Goal: Task Accomplishment & Management: Use online tool/utility

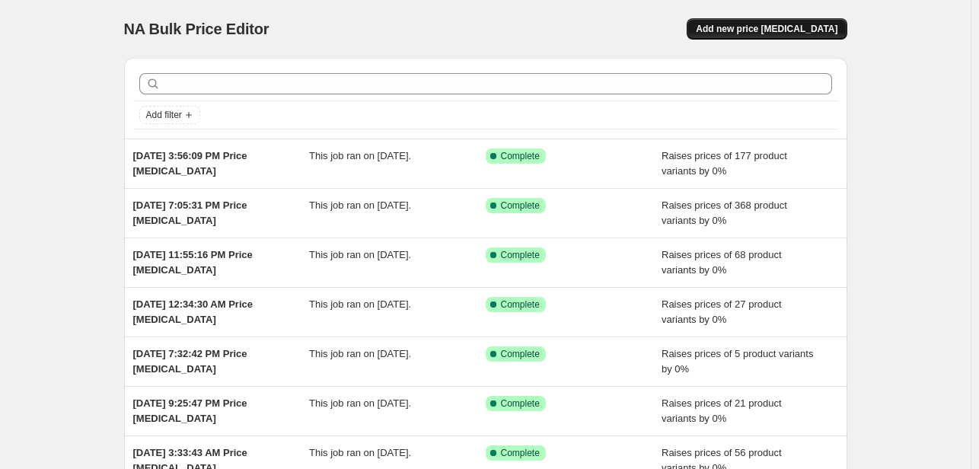
click at [768, 30] on span "Add new price [MEDICAL_DATA]" at bounding box center [767, 29] width 142 height 12
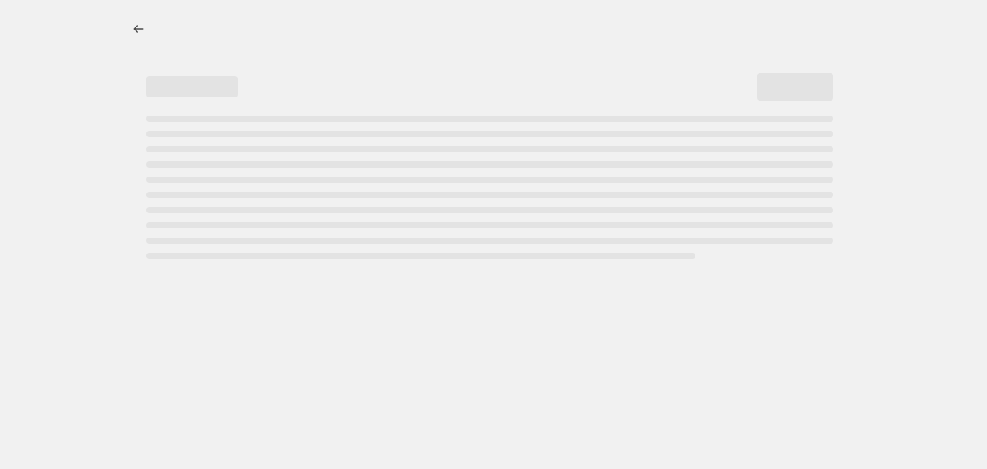
select select "percentage"
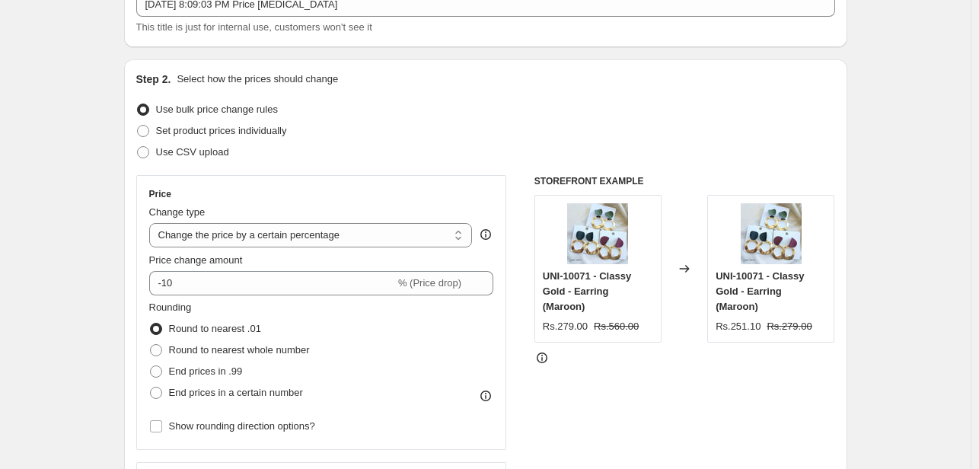
scroll to position [152, 0]
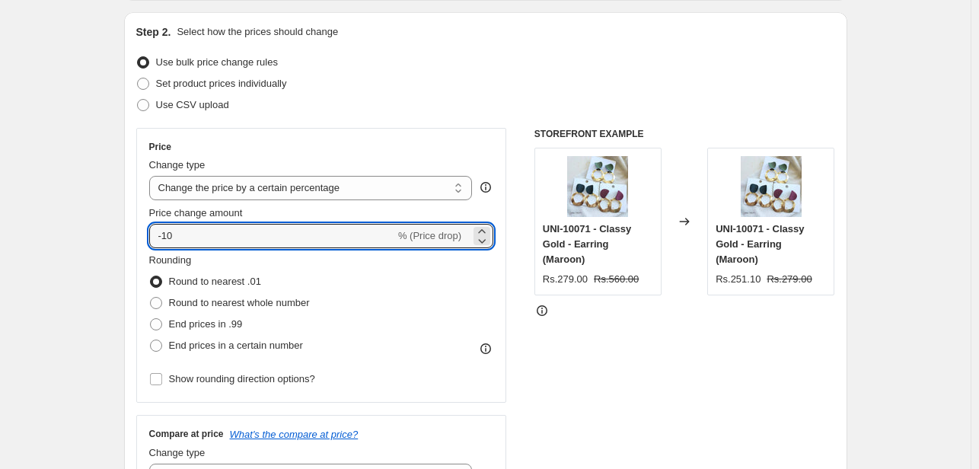
drag, startPoint x: 191, startPoint y: 234, endPoint x: 108, endPoint y: 228, distance: 83.2
type input "0"
click at [160, 342] on span at bounding box center [156, 346] width 12 height 12
click at [151, 340] on input "End prices in a certain number" at bounding box center [150, 340] width 1 height 1
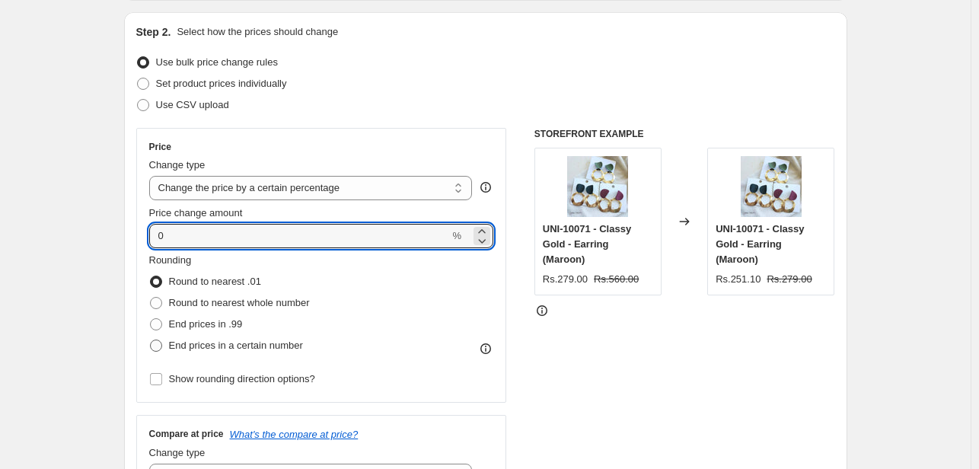
radio input "true"
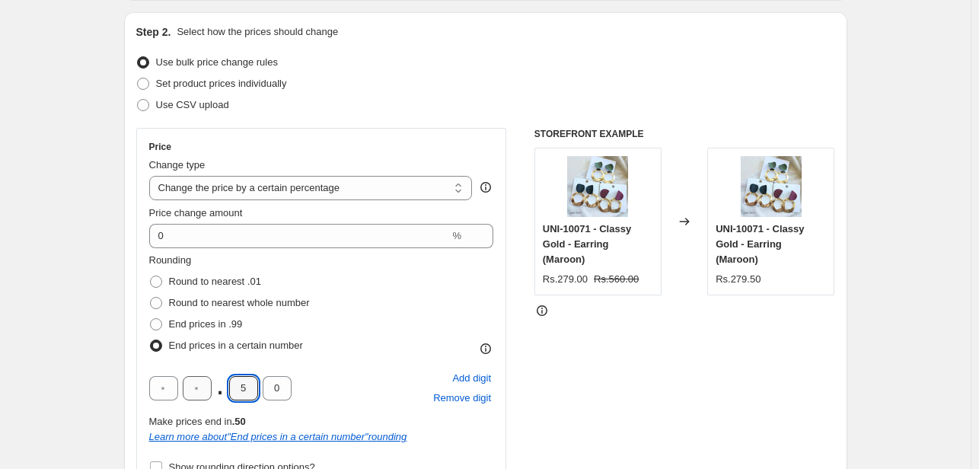
drag, startPoint x: 253, startPoint y: 384, endPoint x: 214, endPoint y: 387, distance: 39.6
click at [214, 387] on div ". 5 0" at bounding box center [220, 388] width 142 height 24
type input "0"
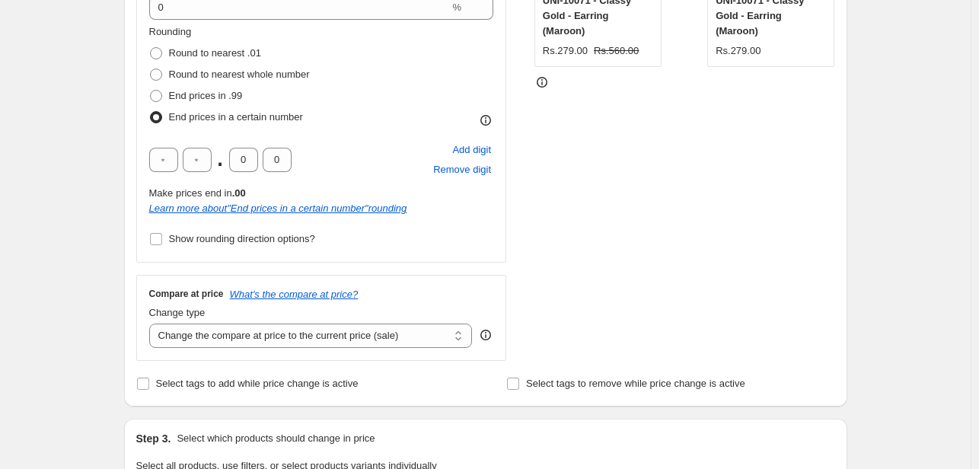
scroll to position [457, 0]
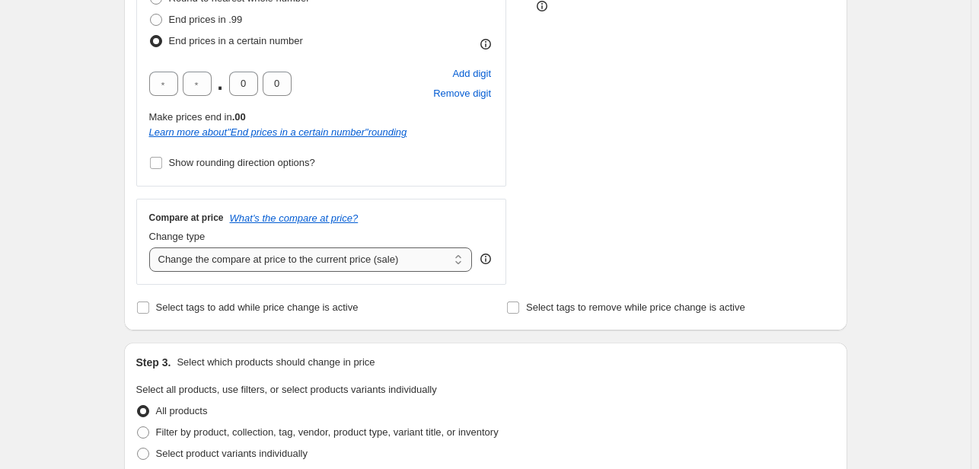
click at [277, 250] on select "Change the compare at price to the current price (sale) Change the compare at p…" at bounding box center [311, 259] width 324 height 24
select select "pp"
click at [152, 247] on select "Change the compare at price to the current price (sale) Change the compare at p…" at bounding box center [311, 259] width 324 height 24
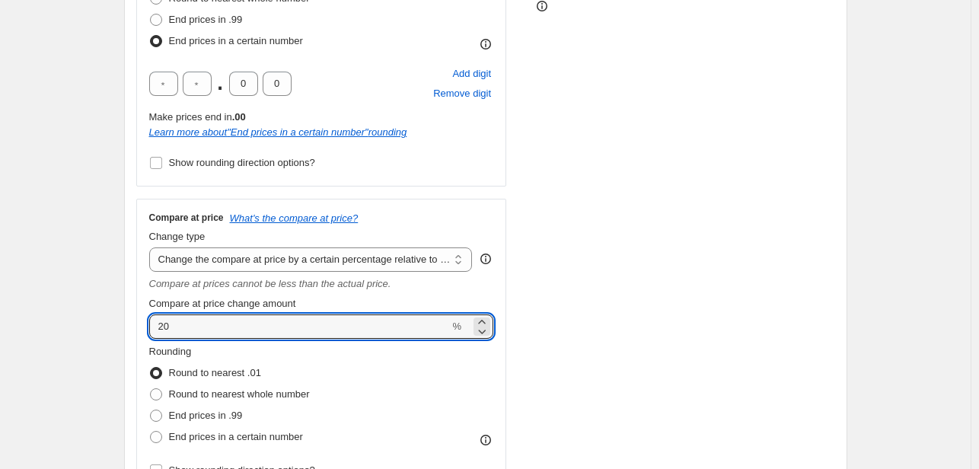
drag, startPoint x: 227, startPoint y: 324, endPoint x: 84, endPoint y: 331, distance: 143.3
click at [84, 331] on div "Create new price [MEDICAL_DATA]. This page is ready Create new price [MEDICAL_D…" at bounding box center [485, 452] width 971 height 1819
type input "100"
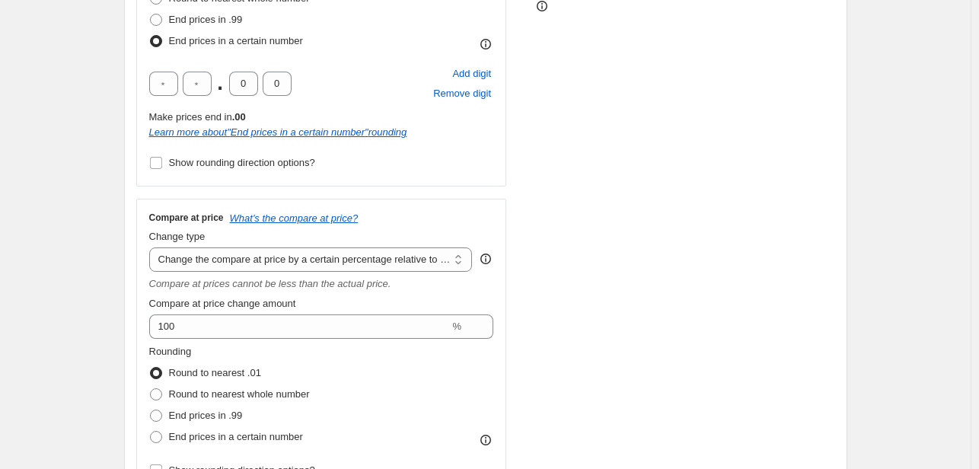
click at [75, 318] on div "Create new price [MEDICAL_DATA]. This page is ready Create new price [MEDICAL_D…" at bounding box center [485, 452] width 971 height 1819
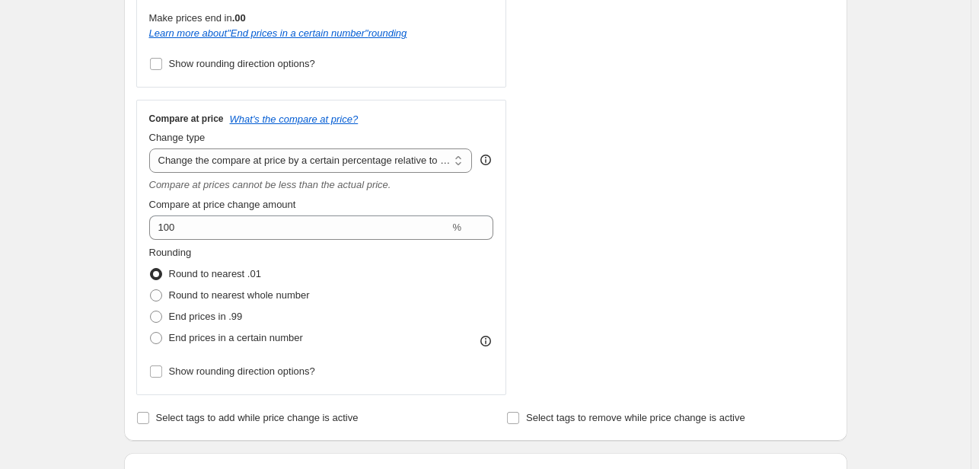
scroll to position [609, 0]
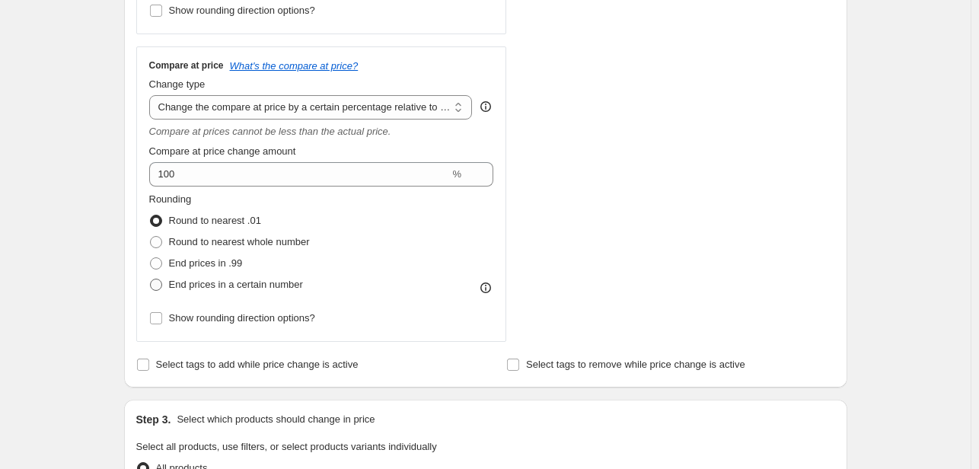
click at [156, 282] on span at bounding box center [156, 285] width 12 height 12
click at [151, 279] on input "End prices in a certain number" at bounding box center [150, 279] width 1 height 1
radio input "true"
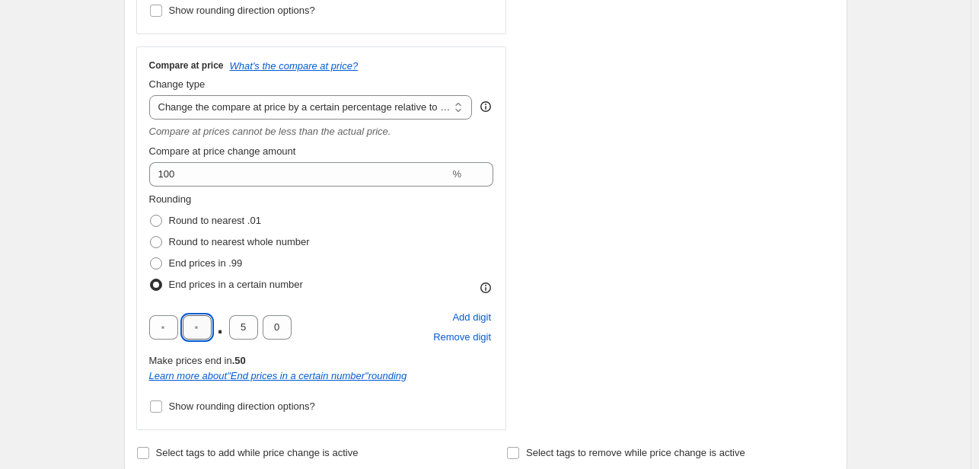
click at [193, 330] on input "text" at bounding box center [197, 327] width 29 height 24
type input "9"
type input "0"
click at [382, 287] on div "Rounding Round to nearest .01 Round to nearest whole number End prices in .99 E…" at bounding box center [321, 244] width 345 height 104
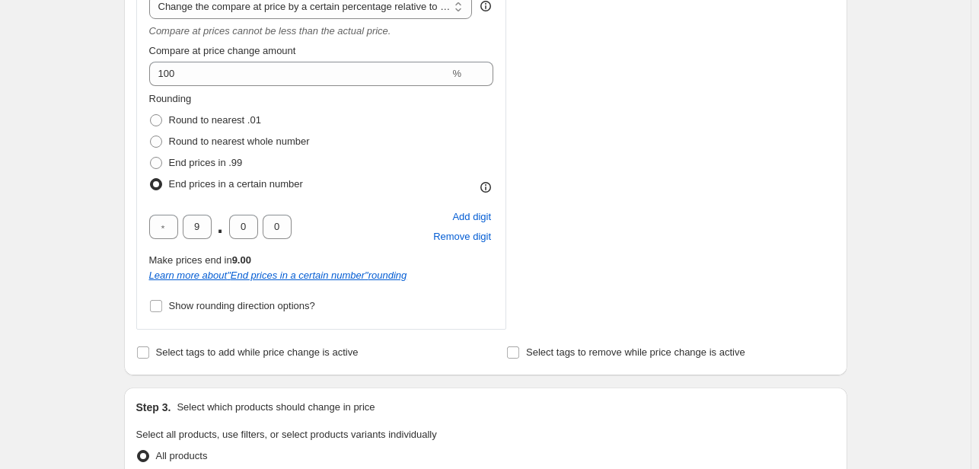
scroll to position [761, 0]
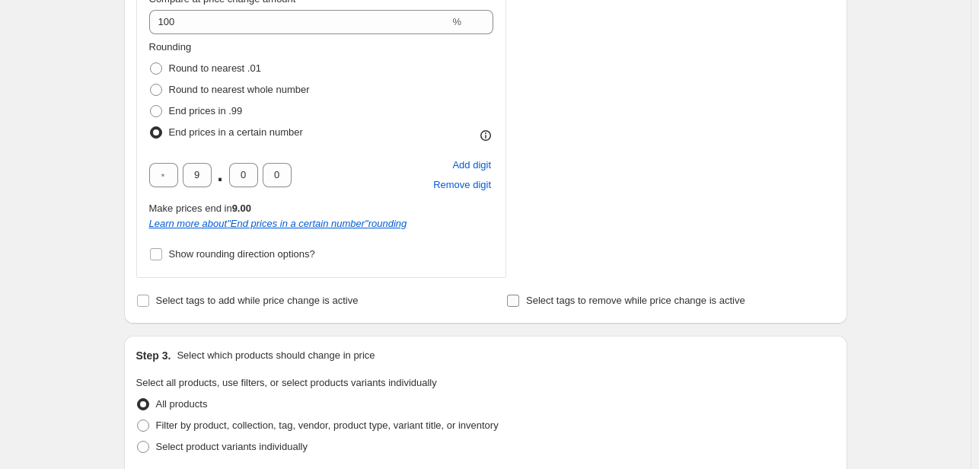
click at [519, 301] on input "Select tags to remove while price change is active" at bounding box center [513, 301] width 12 height 12
checkbox input "true"
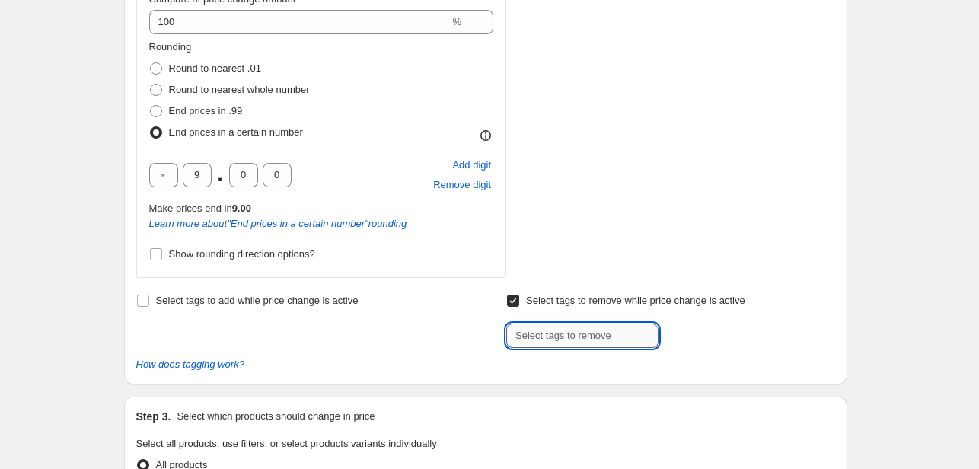
click at [604, 334] on input "text" at bounding box center [582, 336] width 152 height 24
type input "new50off"
click at [703, 327] on button "Add new50off" at bounding box center [701, 334] width 78 height 21
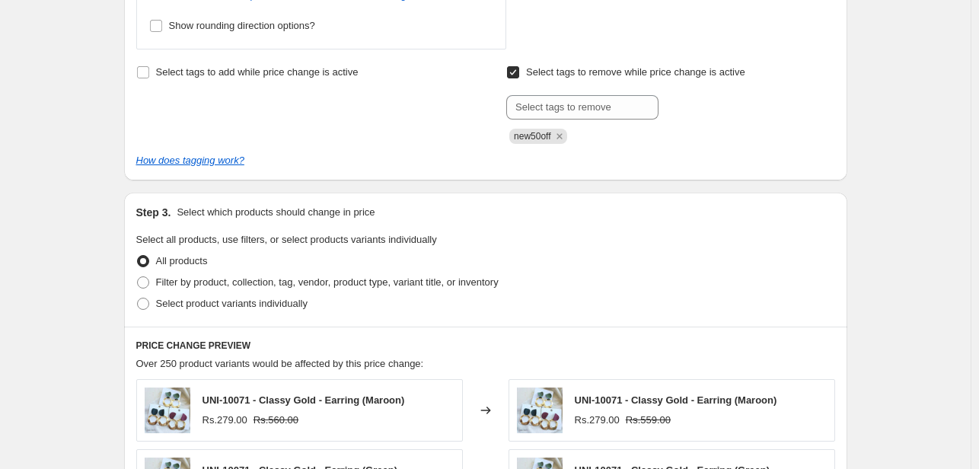
scroll to position [990, 0]
click at [149, 285] on span at bounding box center [143, 282] width 12 height 12
click at [138, 277] on input "Filter by product, collection, tag, vendor, product type, variant title, or inv…" at bounding box center [137, 276] width 1 height 1
radio input "true"
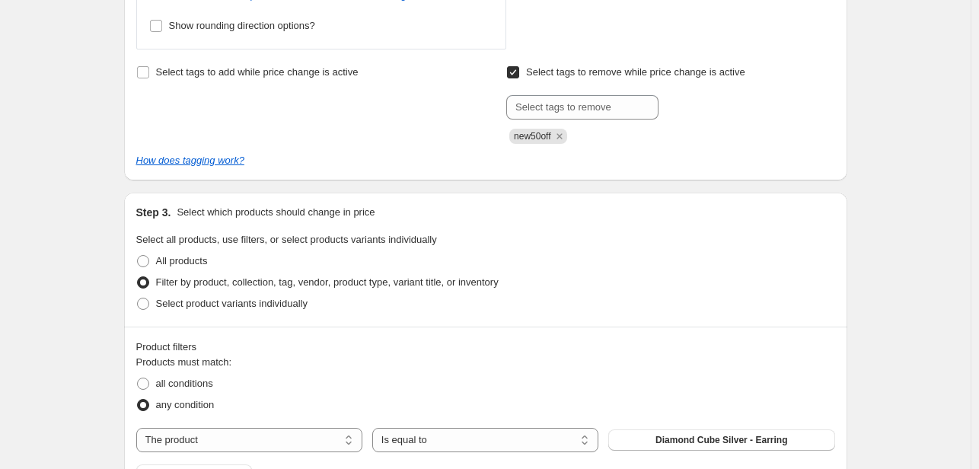
scroll to position [1142, 0]
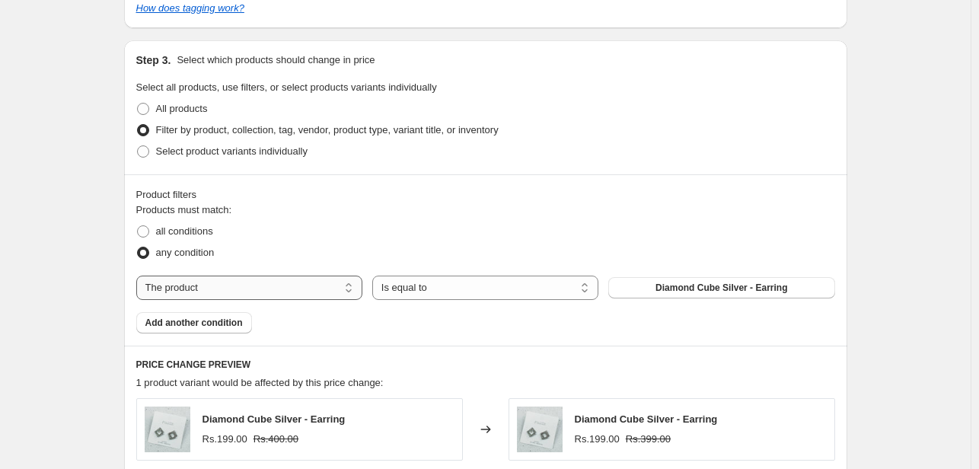
click at [311, 289] on select "The product The product's collection The product's tag The product's vendor The…" at bounding box center [249, 288] width 226 height 24
select select "tag"
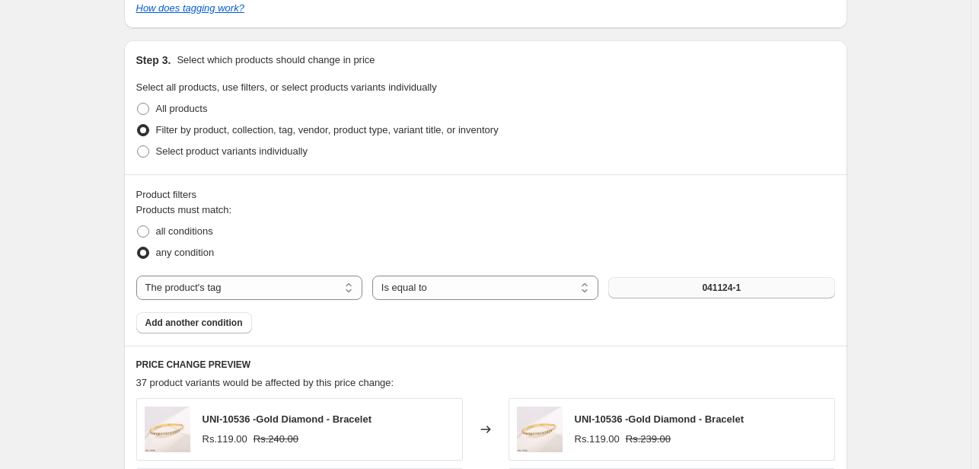
click at [692, 288] on button "041124-1" at bounding box center [721, 287] width 226 height 21
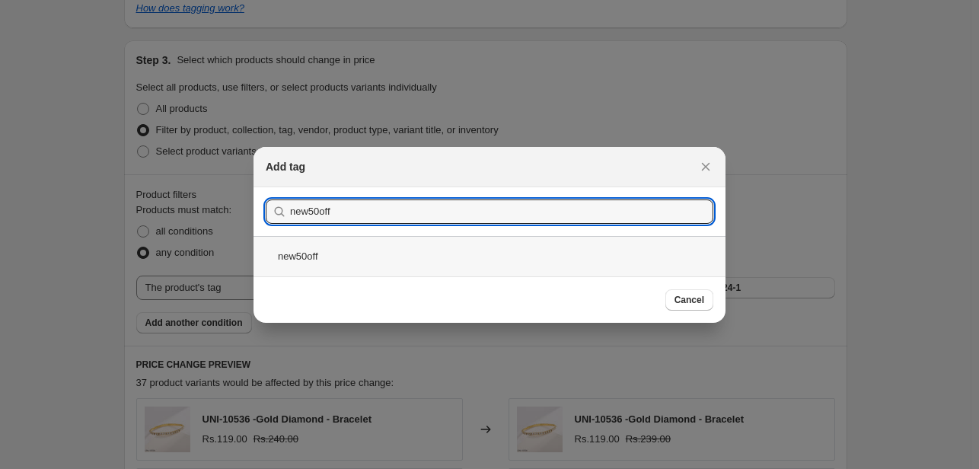
type input "new50off"
click at [320, 249] on div "new50off" at bounding box center [489, 256] width 472 height 40
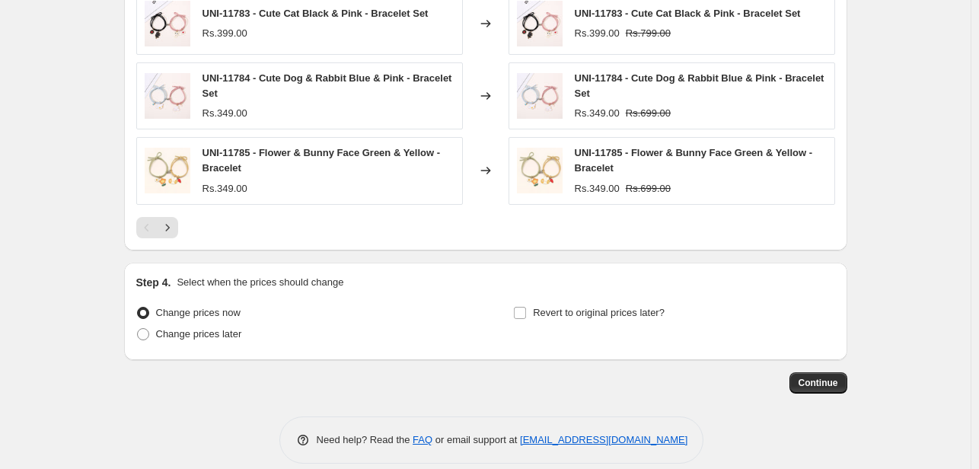
scroll to position [1703, 0]
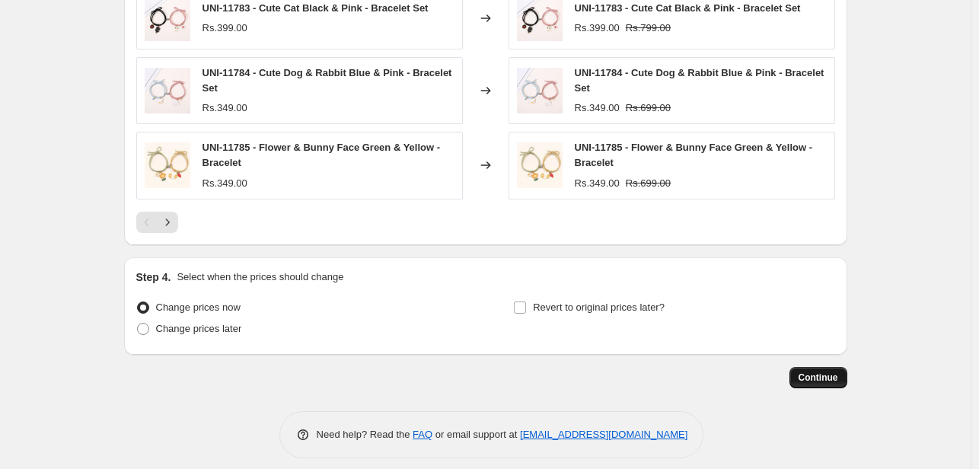
click at [843, 367] on button "Continue" at bounding box center [818, 377] width 58 height 21
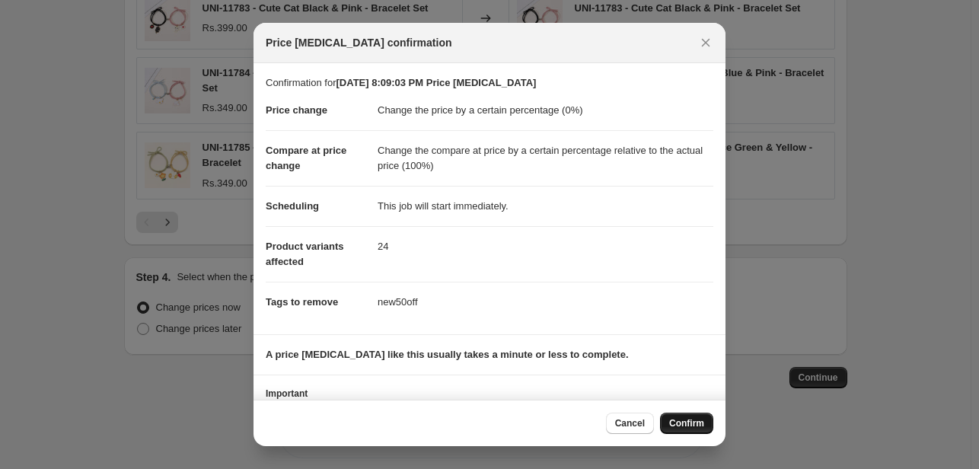
click at [684, 422] on span "Confirm" at bounding box center [686, 423] width 35 height 12
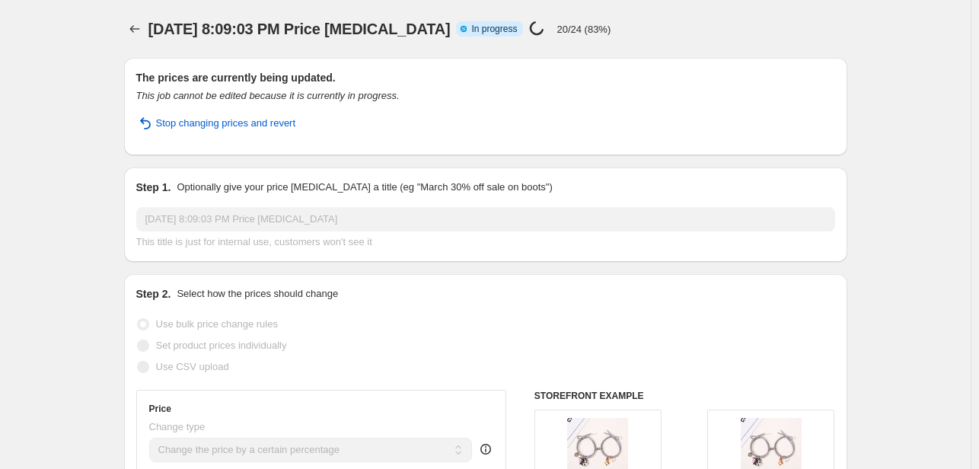
select select "percentage"
select select "pp"
select select "tag"
